Goal: Navigation & Orientation: Find specific page/section

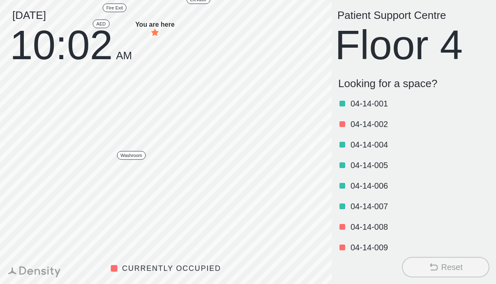
click at [428, 265] on button "Reset" at bounding box center [446, 267] width 88 height 21
click at [429, 271] on icon at bounding box center [434, 267] width 10 height 10
click at [429, 274] on button "Reset" at bounding box center [446, 267] width 88 height 21
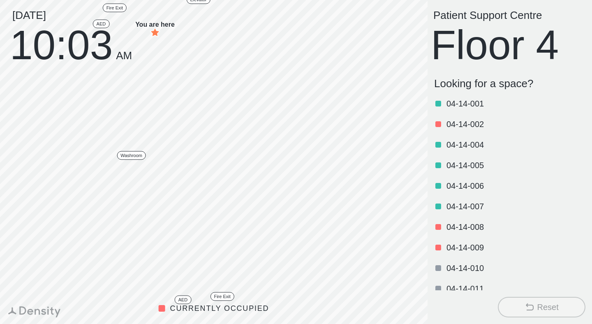
click at [101, 23] on div "Wednesday, October 15 10:03 AM" at bounding box center [71, 36] width 122 height 53
click at [118, 5] on div "Wednesday, October 15 10:03 AM" at bounding box center [71, 36] width 142 height 72
click at [29, 284] on icon at bounding box center [30, 312] width 6 height 6
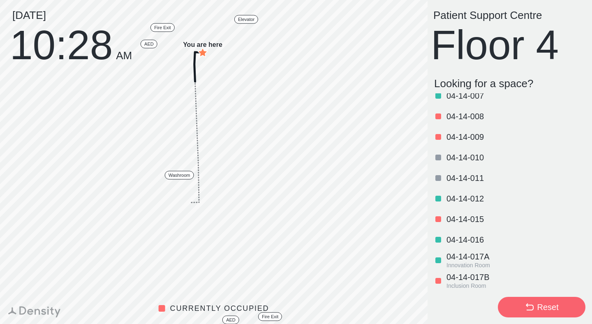
scroll to position [132, 0]
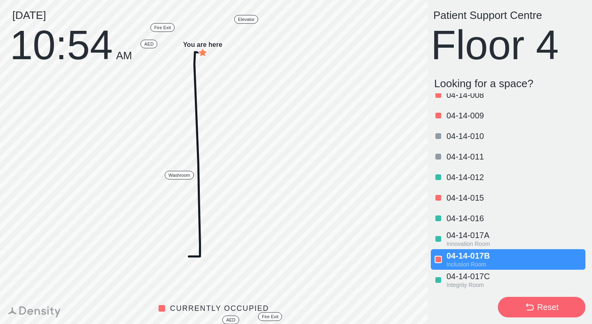
click at [455, 275] on p "04 - 14 - 017C" at bounding box center [514, 276] width 137 height 10
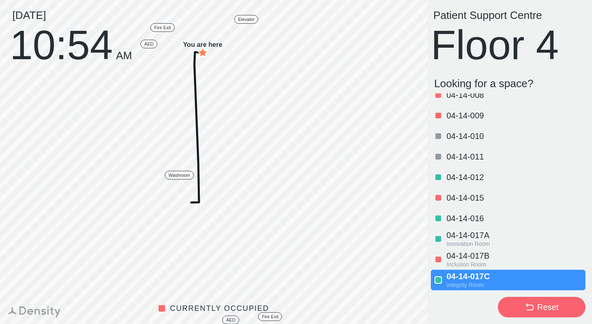
click at [473, 261] on p "Inclusion Room" at bounding box center [514, 264] width 137 height 7
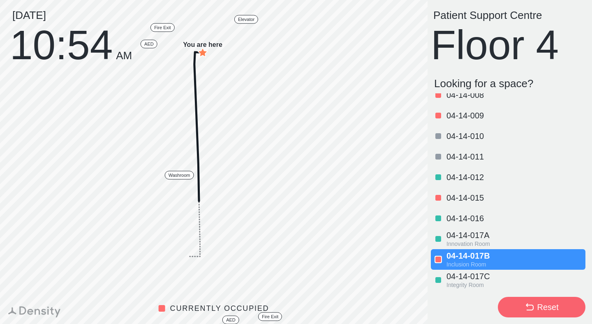
click at [471, 279] on p "04 - 14 - 017C" at bounding box center [514, 276] width 137 height 10
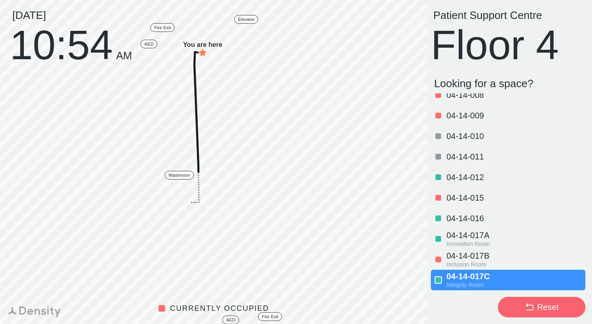
click at [470, 256] on p "04 - 14 - 017B" at bounding box center [514, 256] width 137 height 10
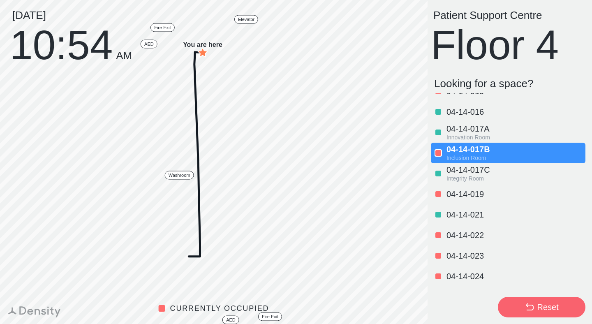
scroll to position [238, 0]
click at [463, 261] on p "04 - 14 - 023" at bounding box center [514, 257] width 137 height 10
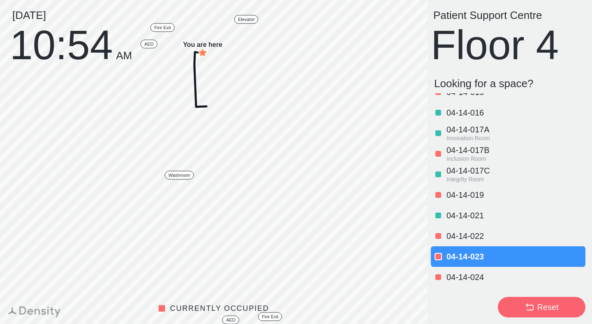
click at [462, 279] on p "04 - 14 - 024" at bounding box center [514, 277] width 137 height 10
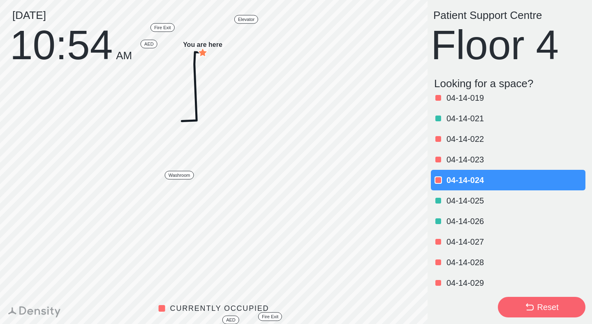
scroll to position [337, 0]
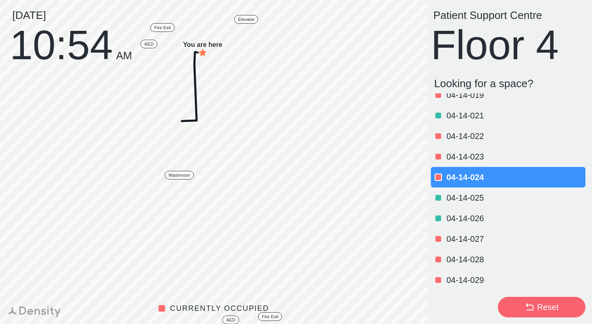
click at [462, 279] on p "04 - 14 - 029" at bounding box center [514, 280] width 137 height 10
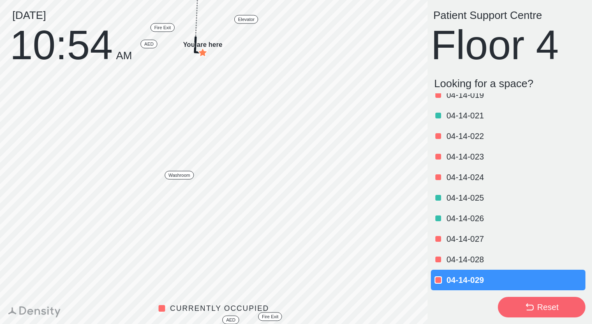
click at [467, 201] on p "04 - 14 - 025" at bounding box center [514, 198] width 137 height 10
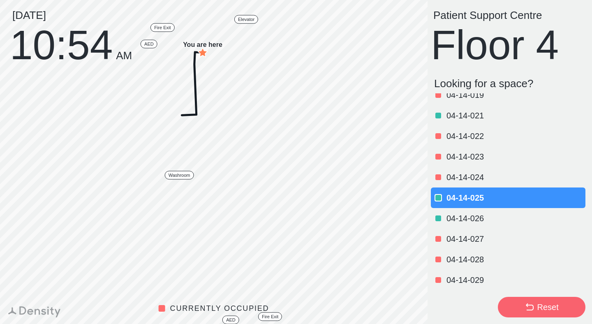
click at [464, 217] on p "04 - 14 - 026" at bounding box center [514, 218] width 137 height 10
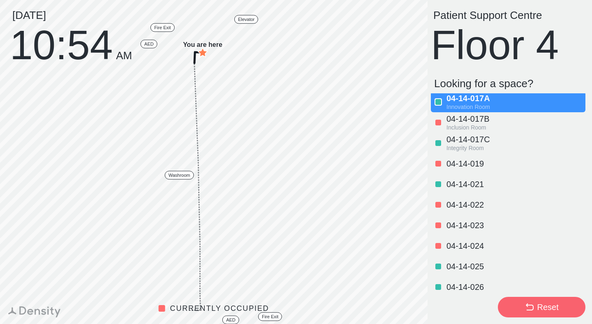
scroll to position [267, 0]
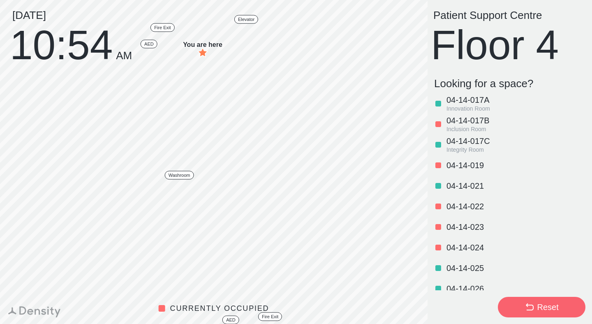
click at [472, 165] on p "04 - 14 - 019" at bounding box center [514, 165] width 137 height 10
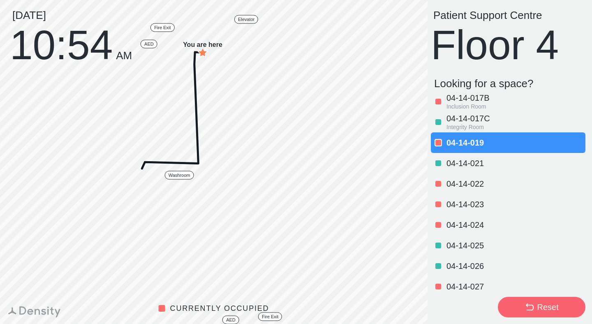
scroll to position [294, 0]
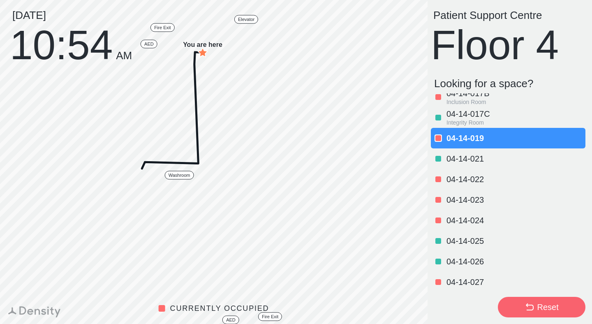
click at [454, 263] on p "04 - 14 - 026" at bounding box center [514, 261] width 137 height 10
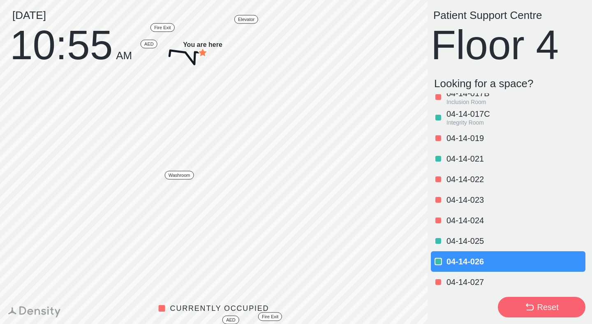
click at [459, 238] on p "04 - 14 - 025" at bounding box center [514, 241] width 137 height 10
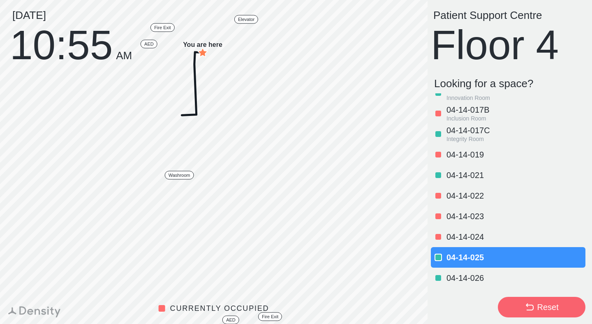
scroll to position [275, 0]
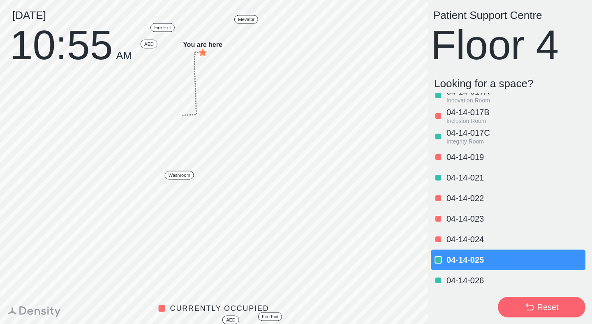
click at [468, 139] on p "Integrity Room" at bounding box center [514, 141] width 137 height 7
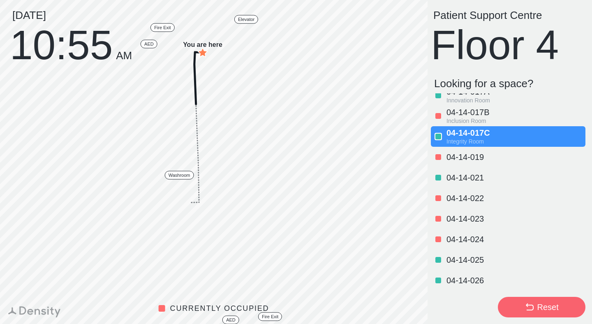
click at [496, 284] on button "Reset" at bounding box center [542, 307] width 88 height 21
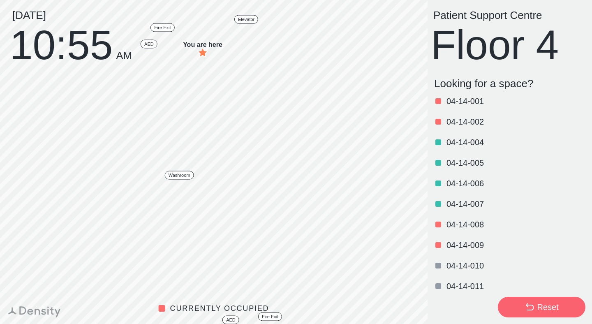
scroll to position [0, 0]
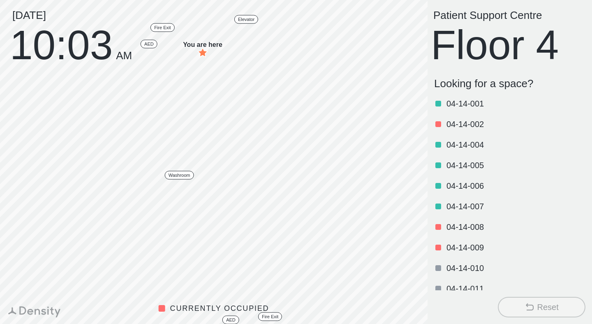
click at [476, 183] on p "04 - 14 - 006" at bounding box center [514, 186] width 137 height 10
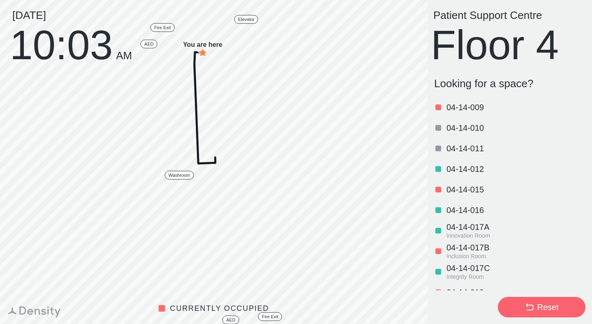
scroll to position [143, 0]
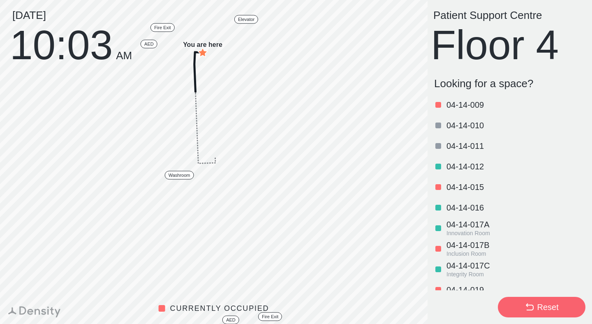
click at [471, 227] on p "04 - 14 - 017A" at bounding box center [514, 224] width 137 height 10
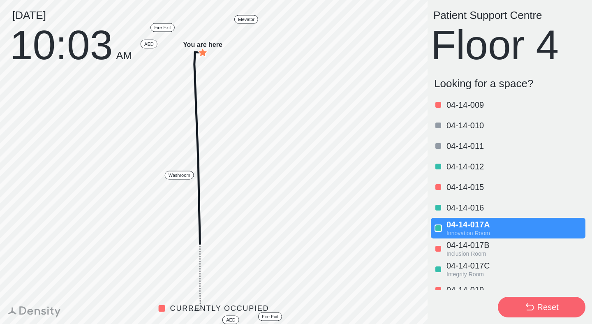
click at [449, 265] on p "04 - 14 - 017C" at bounding box center [514, 266] width 137 height 10
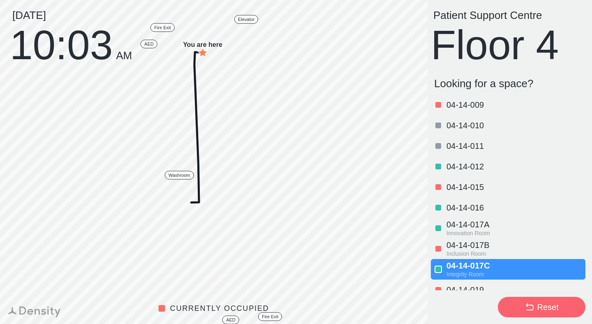
click at [452, 286] on p "04 - 14 - 019" at bounding box center [514, 290] width 137 height 10
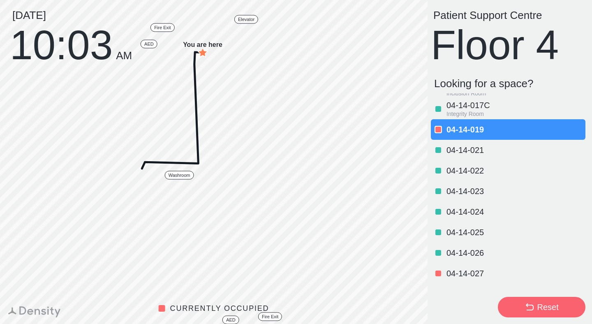
scroll to position [337, 0]
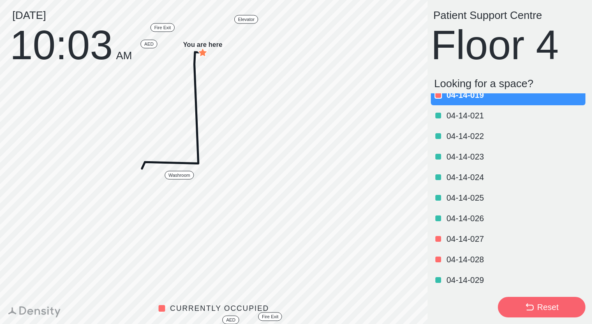
click at [453, 280] on p "04 - 14 - 029" at bounding box center [514, 280] width 137 height 10
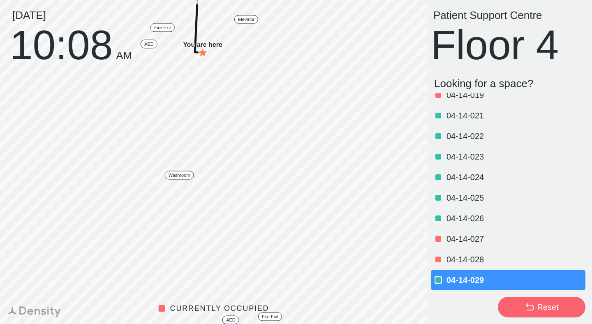
click at [513, 307] on button "Reset" at bounding box center [542, 307] width 88 height 21
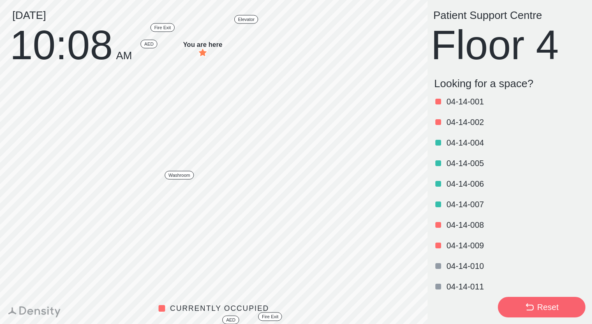
scroll to position [0, 0]
